Goal: Task Accomplishment & Management: Complete application form

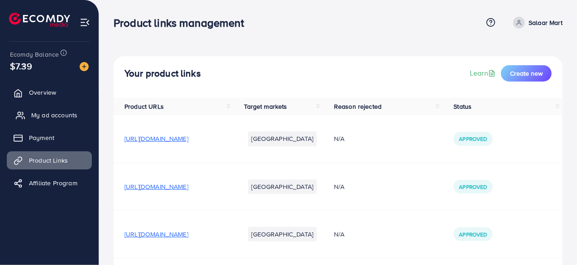
click at [57, 115] on span "My ad accounts" at bounding box center [54, 114] width 46 height 9
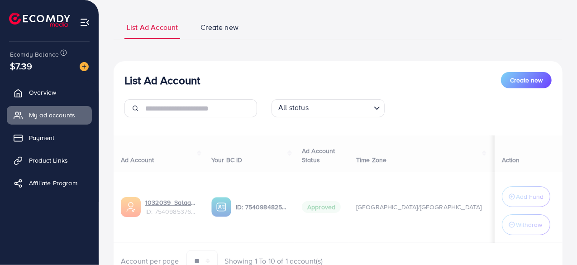
scroll to position [96, 0]
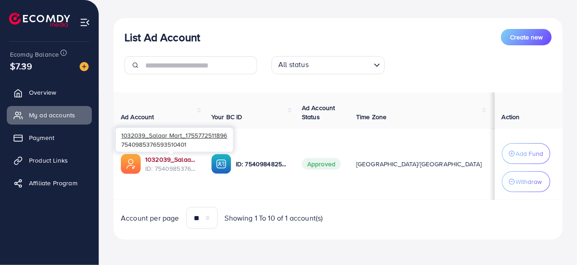
click at [175, 159] on link "1032039_Salaar Mart_1755772511896" at bounding box center [171, 159] width 52 height 9
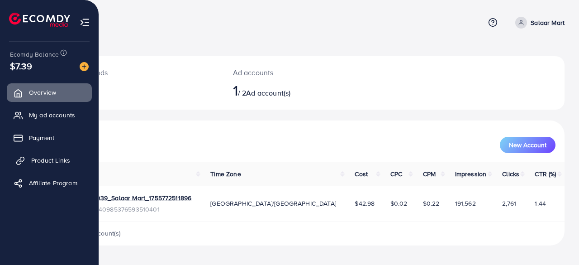
click at [29, 161] on link "Product Links" at bounding box center [49, 160] width 85 height 18
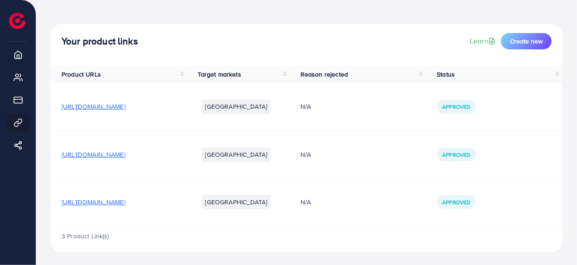
scroll to position [31, 0]
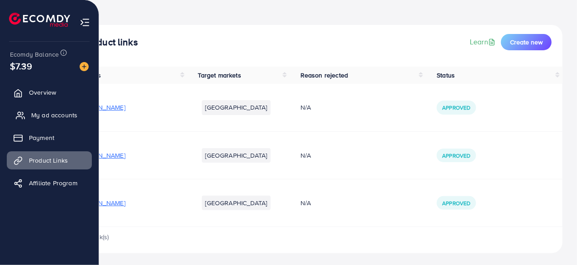
click at [43, 115] on span "My ad accounts" at bounding box center [54, 114] width 46 height 9
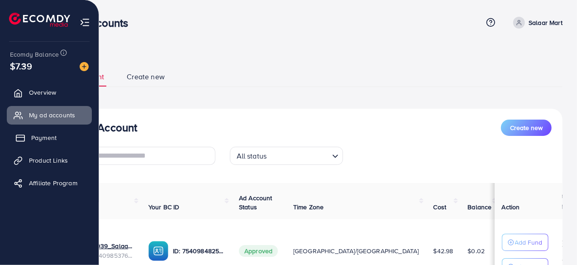
click at [36, 136] on span "Payment" at bounding box center [43, 137] width 25 height 9
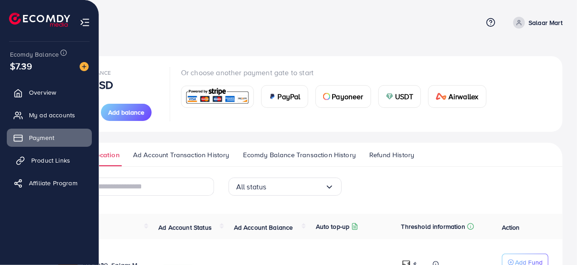
click at [36, 162] on span "Product Links" at bounding box center [50, 160] width 39 height 9
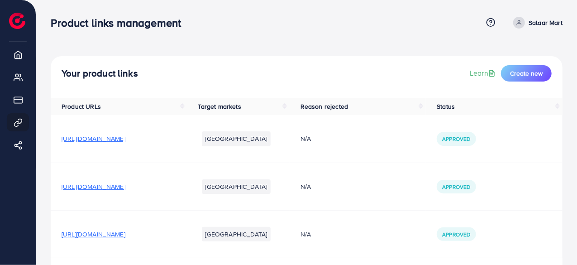
scroll to position [33, 0]
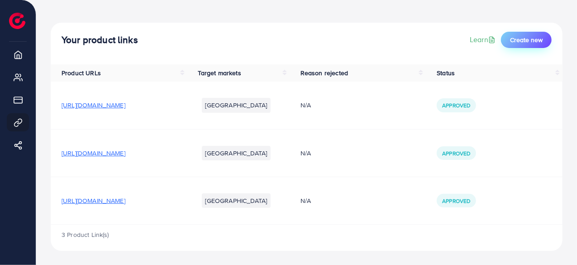
click at [525, 44] on span "Create new" at bounding box center [526, 39] width 33 height 9
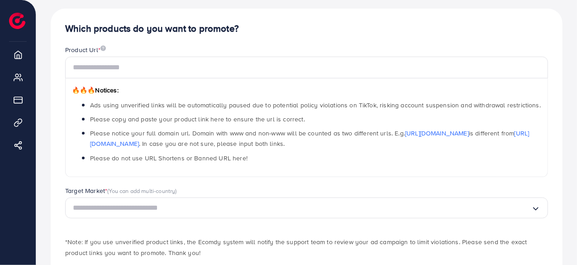
scroll to position [78, 0]
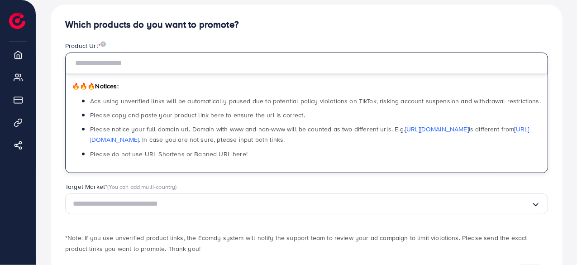
click at [176, 61] on input "text" at bounding box center [306, 64] width 483 height 22
paste input "**********"
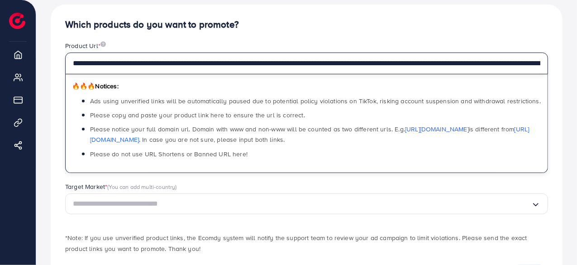
scroll to position [0, 180]
type input "**********"
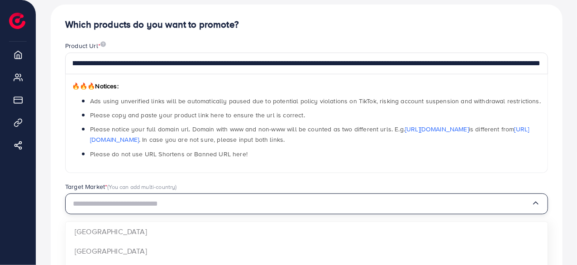
scroll to position [0, 0]
click at [224, 200] on input "Search for option" at bounding box center [302, 204] width 459 height 14
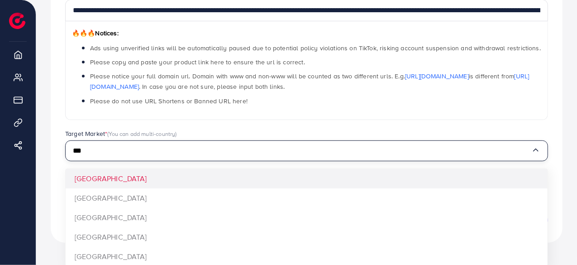
scroll to position [122, 0]
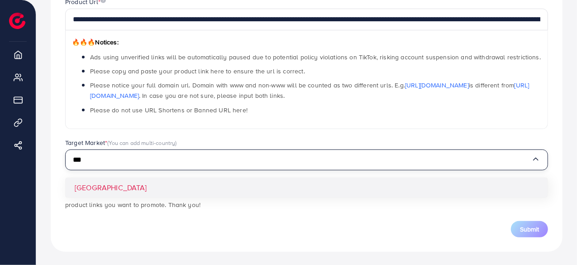
type input "***"
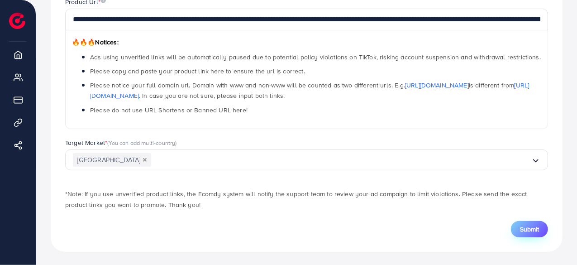
click at [522, 227] on span "Submit" at bounding box center [529, 229] width 19 height 9
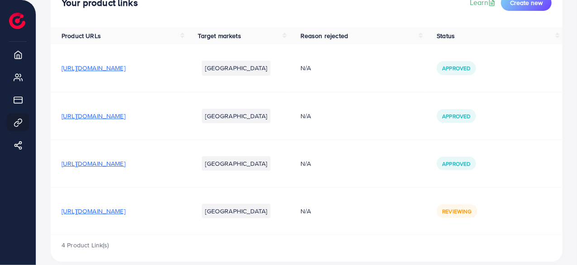
scroll to position [81, 0]
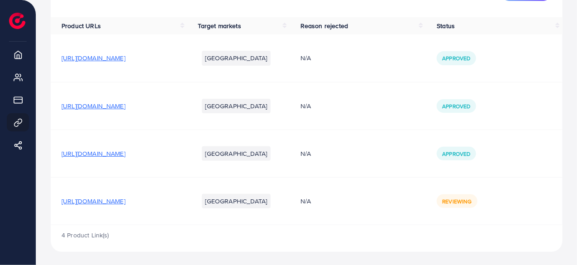
click at [125, 198] on span "[URL][DOMAIN_NAME]" at bounding box center [94, 200] width 64 height 9
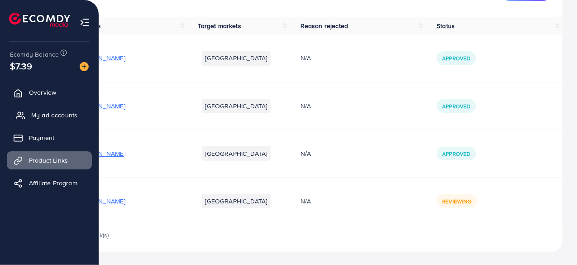
click at [44, 115] on span "My ad accounts" at bounding box center [54, 114] width 46 height 9
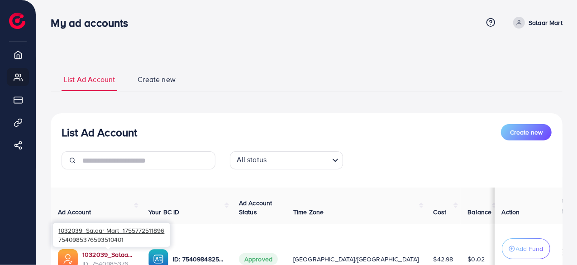
click at [112, 255] on link "1032039_Salaar Mart_1755772511896" at bounding box center [108, 254] width 52 height 9
click at [114, 254] on link "1032039_Salaar Mart_1755772511896" at bounding box center [108, 254] width 52 height 9
